Goal: Find specific page/section: Find specific page/section

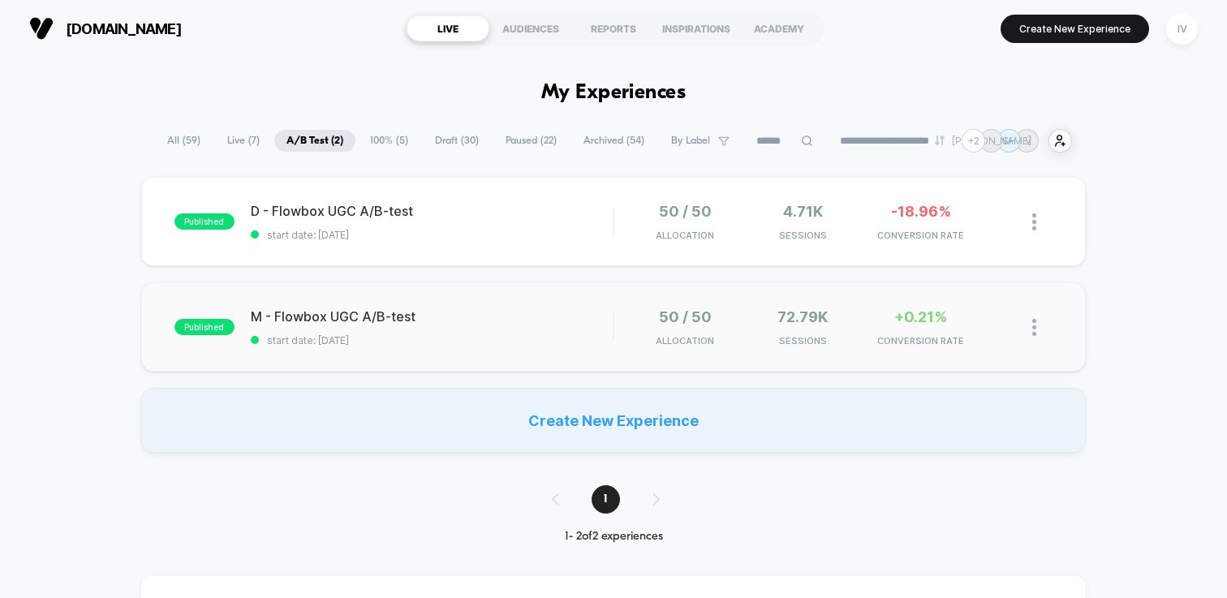
click at [527, 302] on div "published M - Flowbox UGC A/B-test start date: [DATE] 50 / 50 Allocation 72.79k…" at bounding box center [613, 326] width 945 height 89
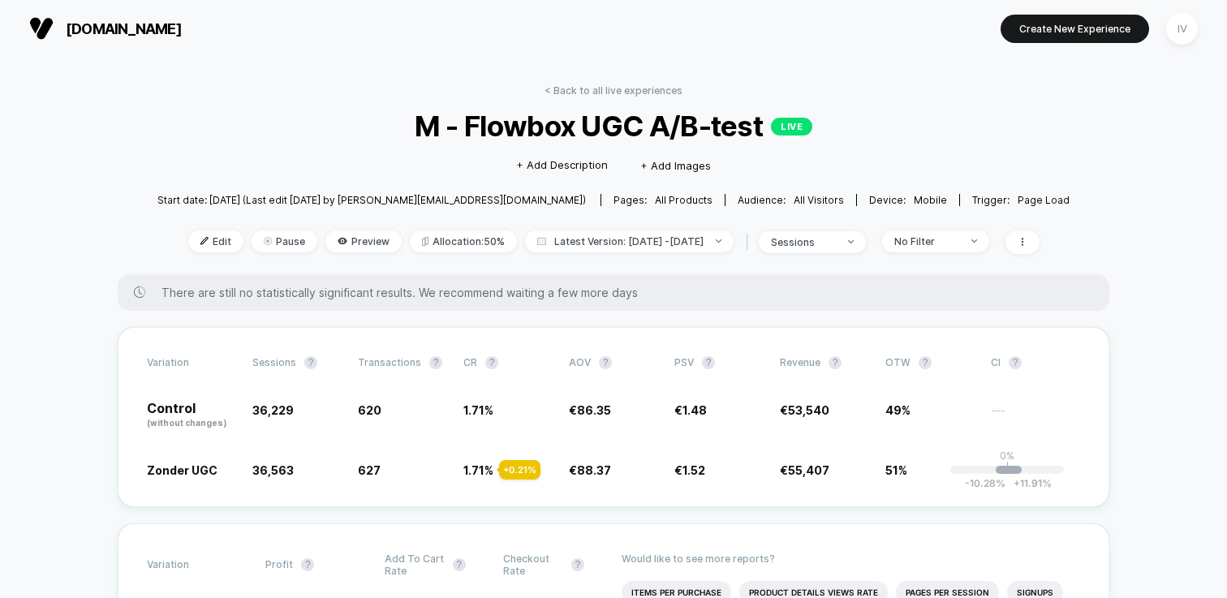
scroll to position [3, 0]
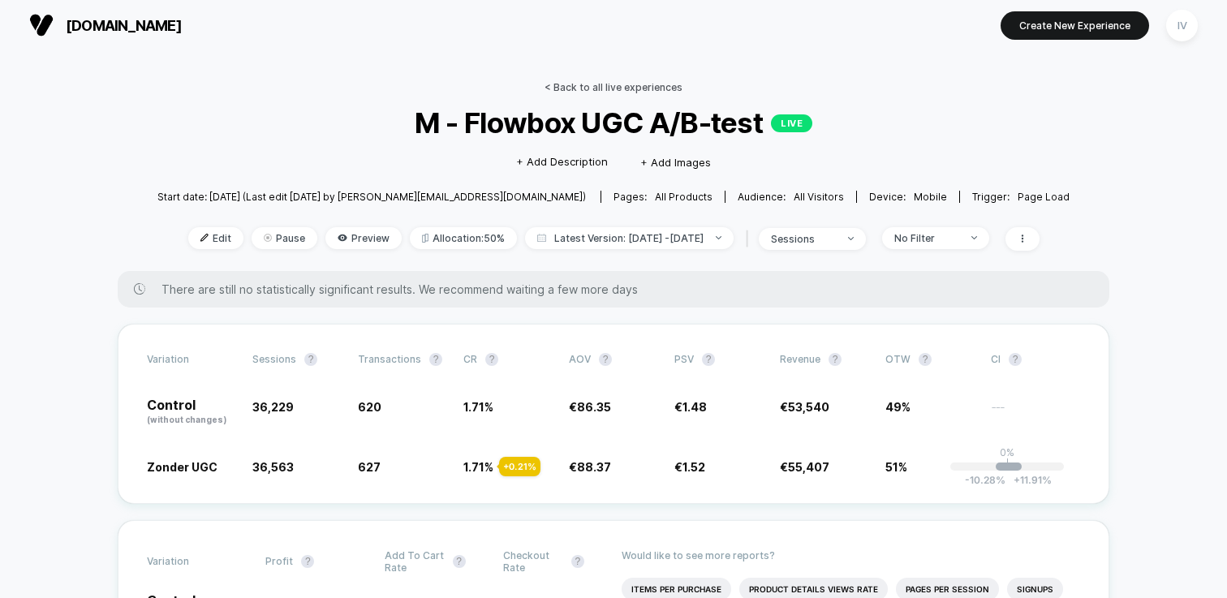
click at [605, 83] on link "< Back to all live experiences" at bounding box center [614, 87] width 138 height 12
